Goal: Transaction & Acquisition: Purchase product/service

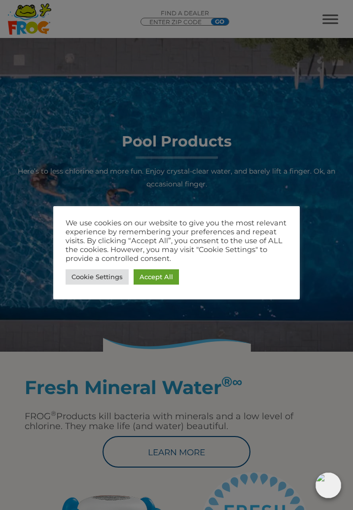
click at [159, 276] on link "Accept All" at bounding box center [156, 276] width 45 height 15
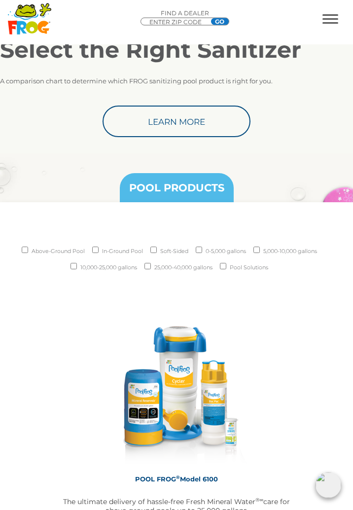
scroll to position [1175, 0]
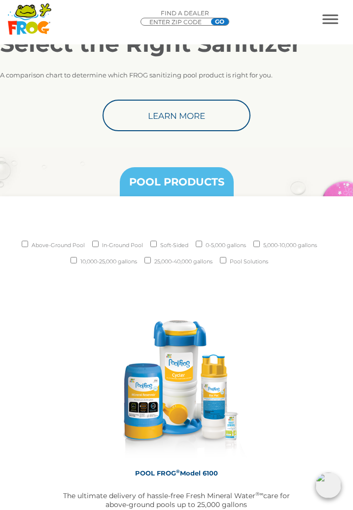
click at [22, 245] on input "Above-Ground Pool" at bounding box center [25, 244] width 6 height 6
checkbox input "true"
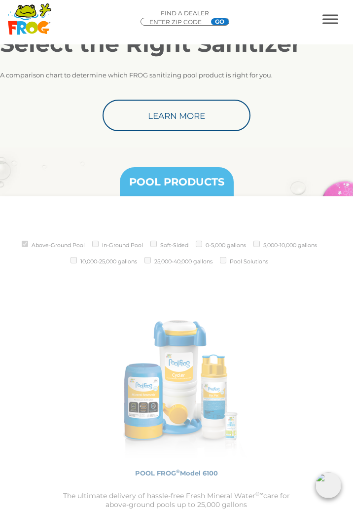
scroll to position [1215, 0]
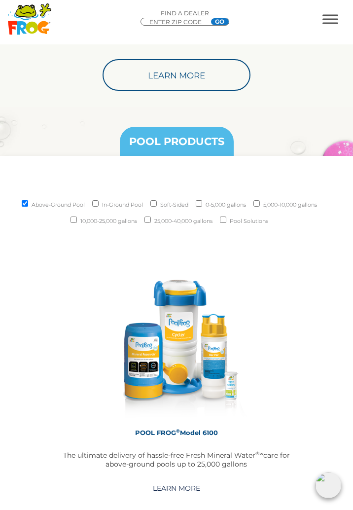
click at [150, 203] on input "Soft-Sided" at bounding box center [153, 203] width 6 height 6
checkbox input "true"
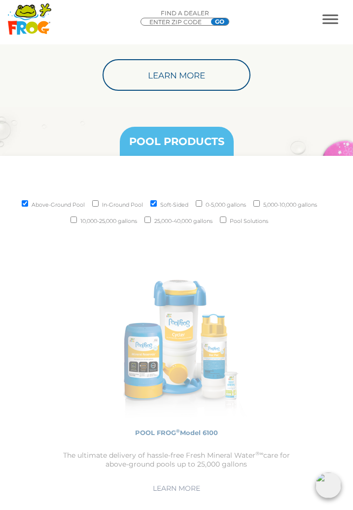
click at [202, 204] on input "0-5,000 gallons" at bounding box center [199, 203] width 6 height 6
checkbox input "true"
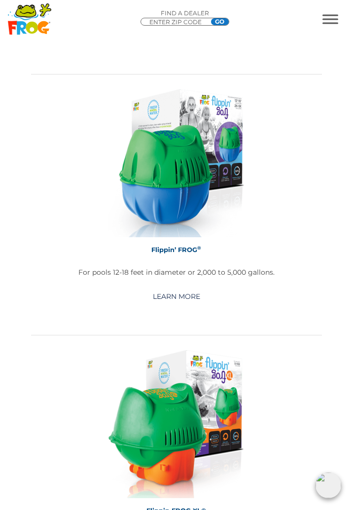
scroll to position [3304, 0]
click at [184, 294] on link "Learn More" at bounding box center [177, 297] width 70 height 18
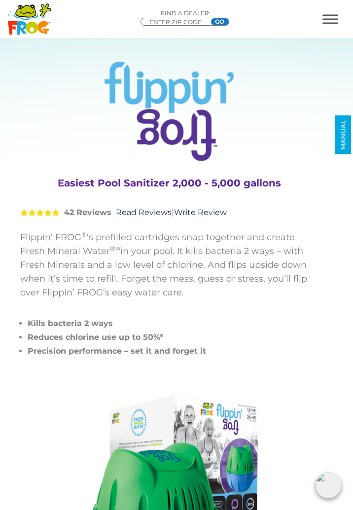
scroll to position [13, 0]
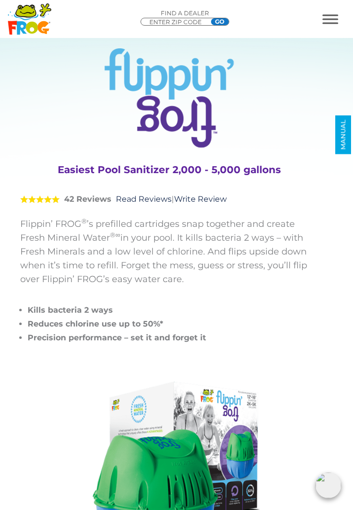
click at [253, 155] on div "Easiest Pool Sanitizer 2,000 - 5,000 gallons" at bounding box center [169, 168] width 298 height 30
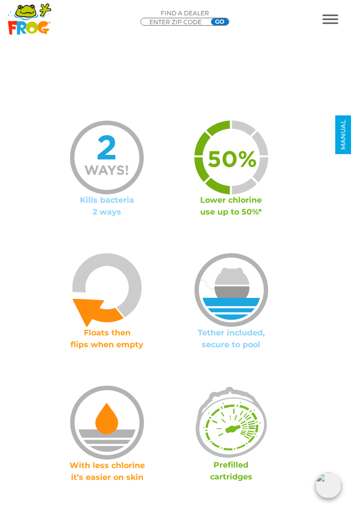
scroll to position [956, 0]
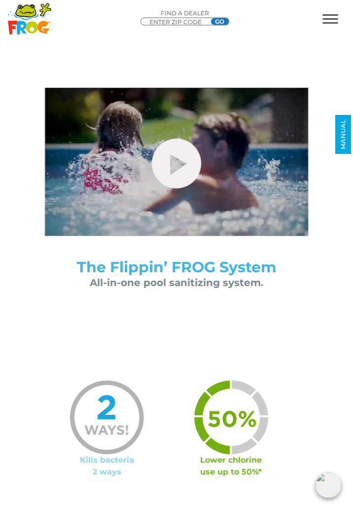
click at [180, 163] on link "hide-me" at bounding box center [176, 164] width 49 height 50
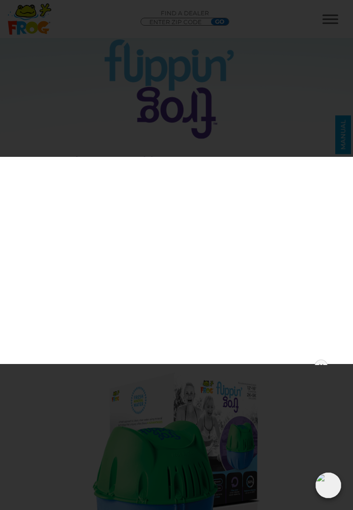
scroll to position [22, 0]
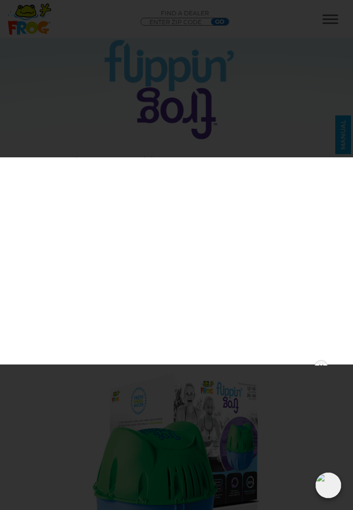
click at [322, 246] on div at bounding box center [176, 256] width 353 height 198
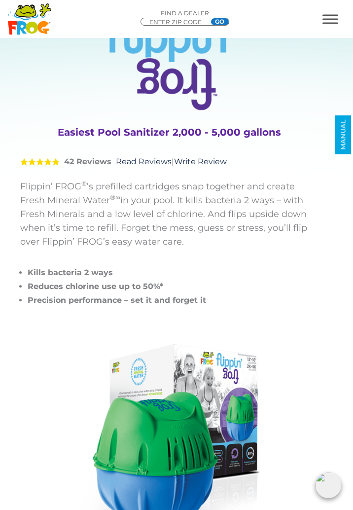
scroll to position [0, 0]
